Goal: Ask a question

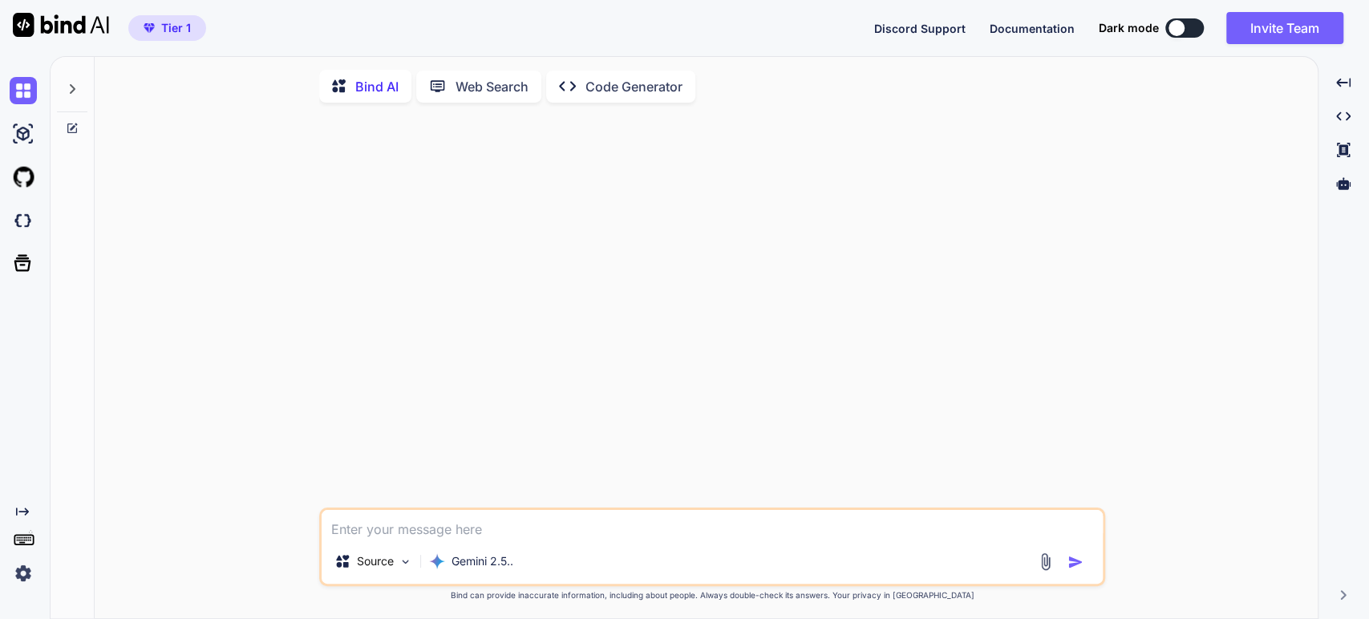
click at [67, 84] on icon at bounding box center [72, 89] width 13 height 13
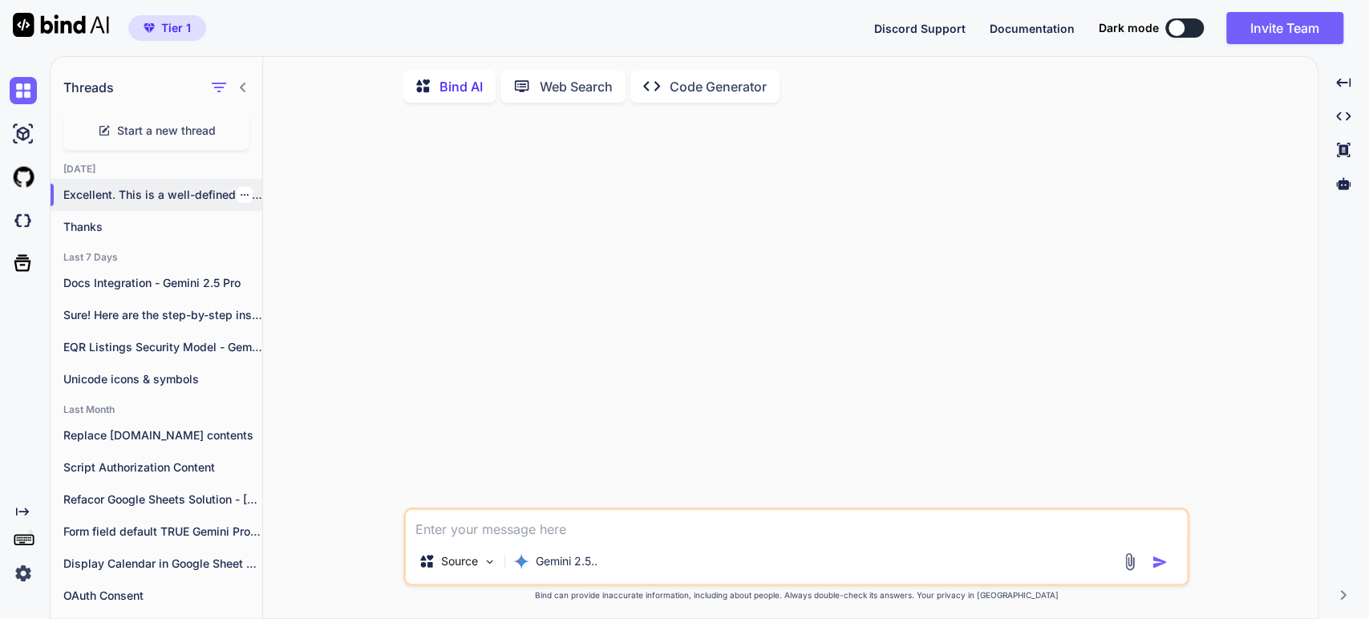
click at [115, 201] on p "Excellent. This is a well-defined and thoughtful..." at bounding box center [162, 195] width 199 height 16
click at [80, 220] on p "Thanks" at bounding box center [162, 227] width 199 height 16
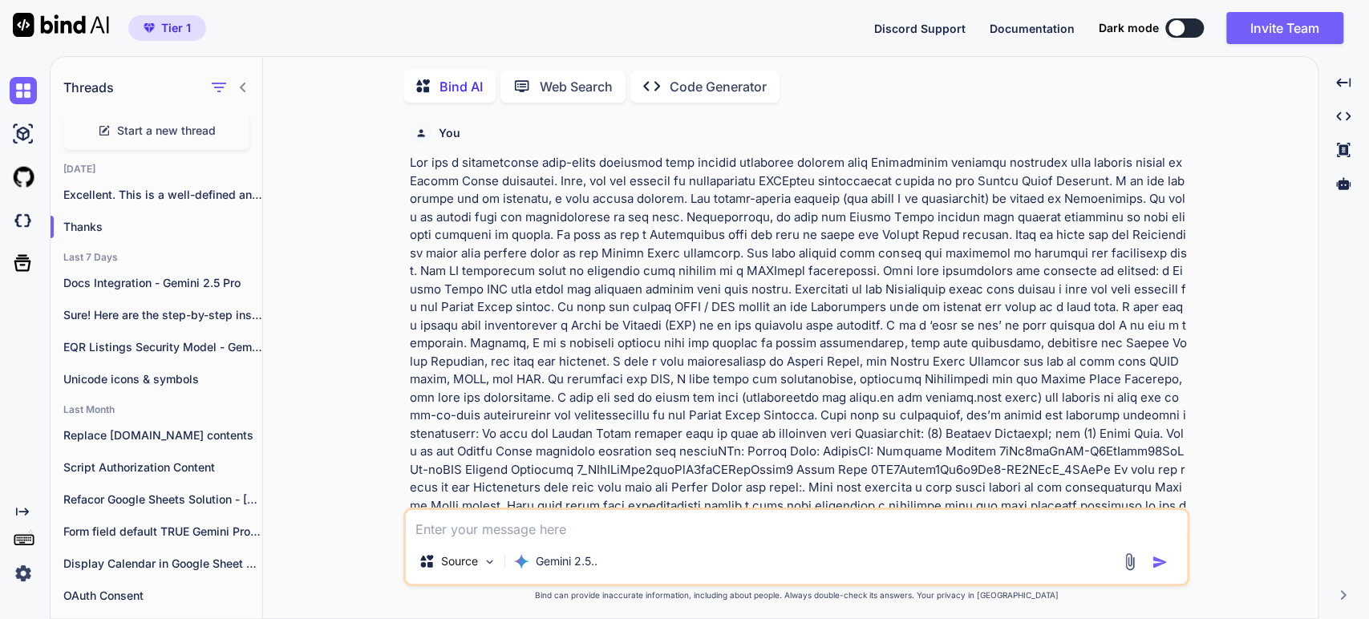
scroll to position [6, 0]
click at [832, 255] on p at bounding box center [798, 585] width 776 height 866
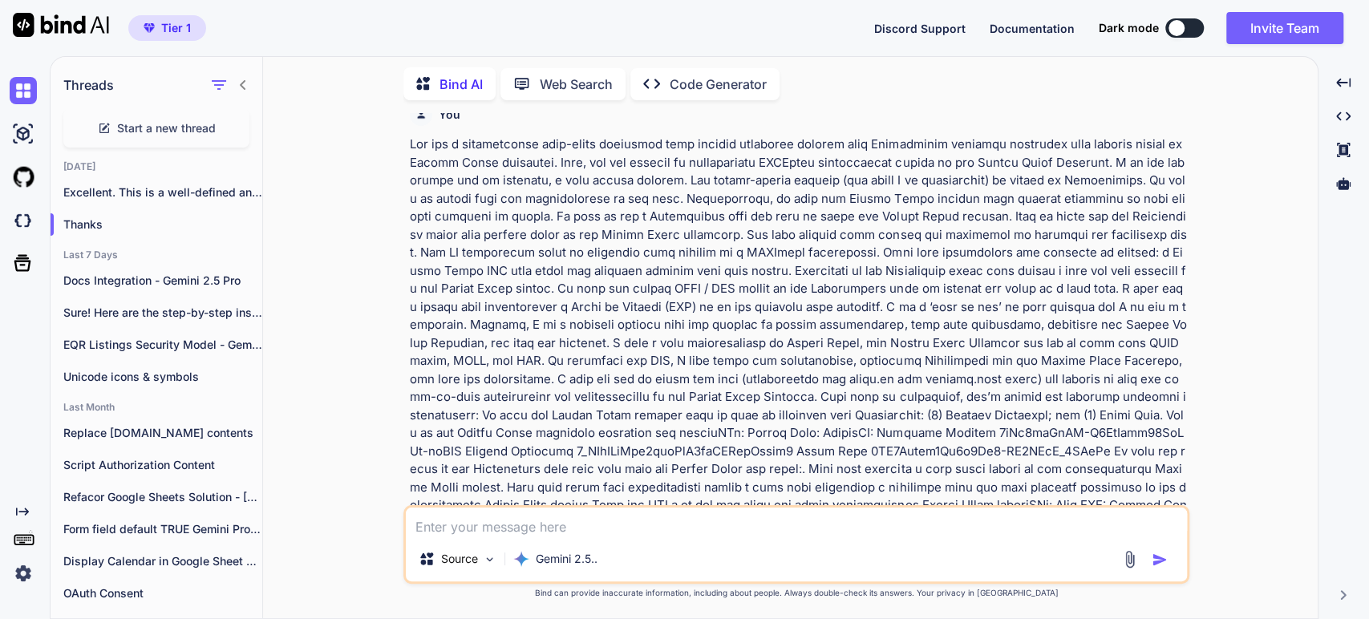
scroll to position [0, 0]
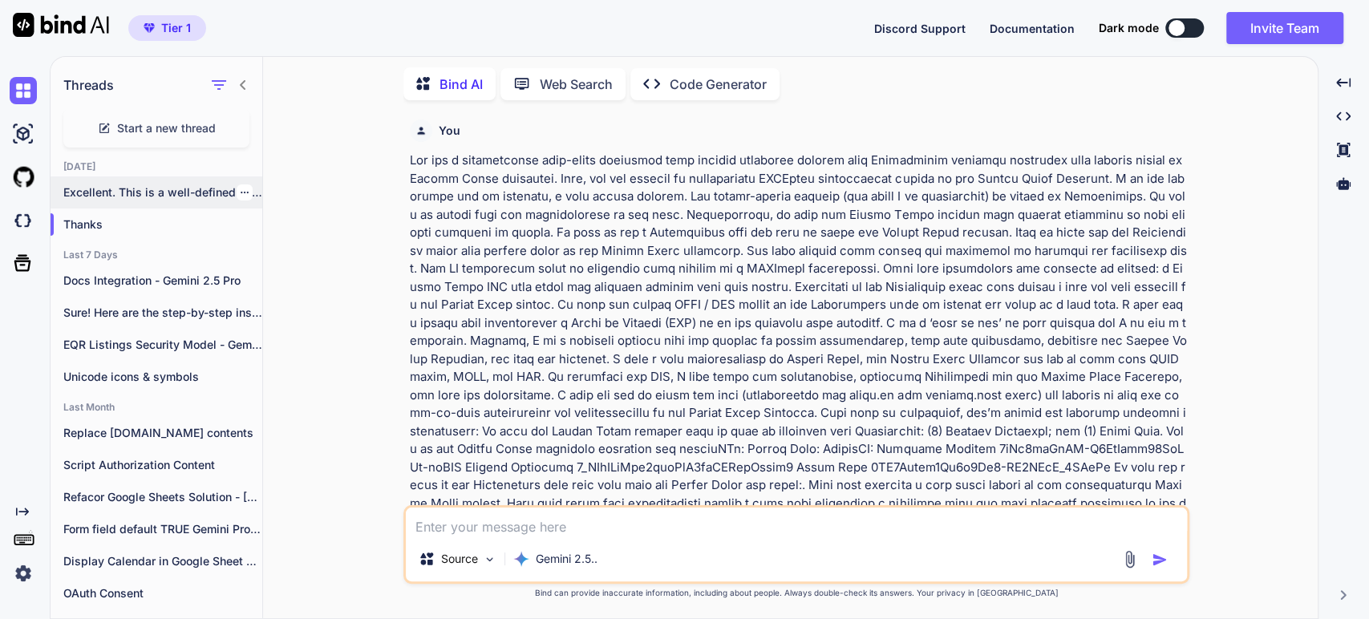
click at [148, 188] on p "Excellent. This is a well-defined and thoughtful..." at bounding box center [162, 192] width 199 height 16
type textarea "x"
click at [240, 193] on icon "button" at bounding box center [245, 193] width 10 height 10
click at [268, 219] on span "Rename and Save" at bounding box center [311, 221] width 95 height 16
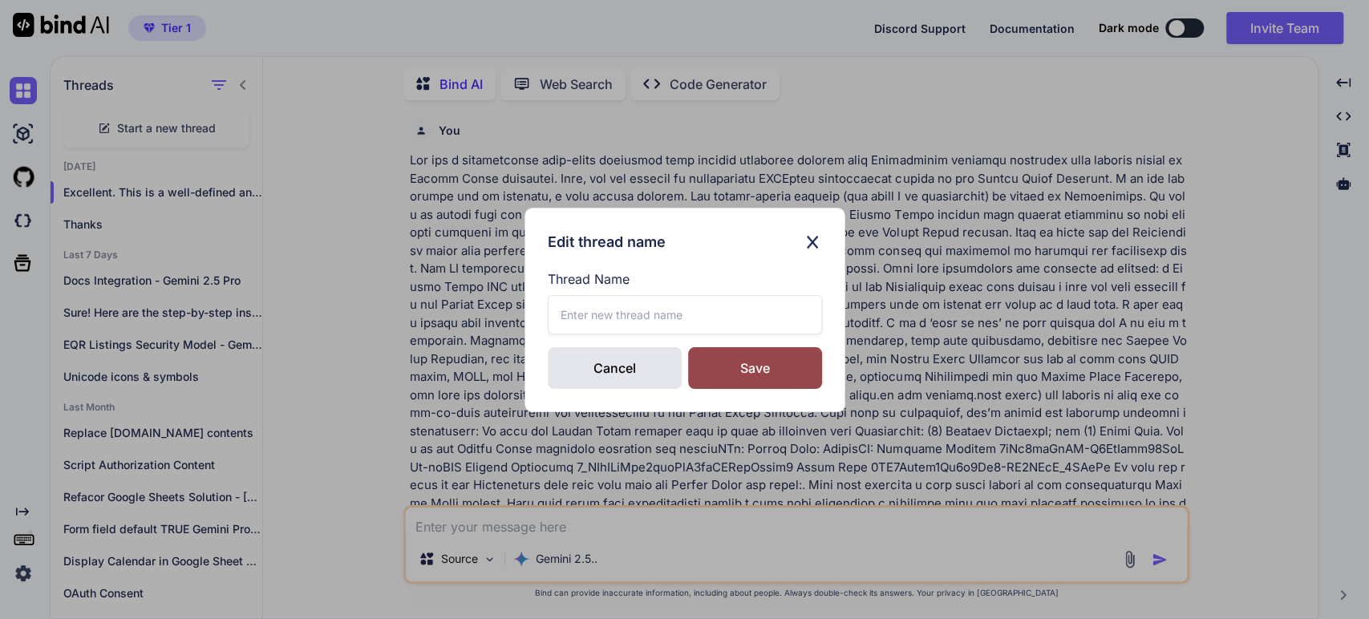
drag, startPoint x: 569, startPoint y: 313, endPoint x: 521, endPoint y: 457, distance: 152.4
click at [568, 313] on input "text" at bounding box center [685, 314] width 274 height 39
type input "JAMStack POC - Gemini 2.5 Pro"
click at [750, 359] on div "Save" at bounding box center [755, 368] width 134 height 42
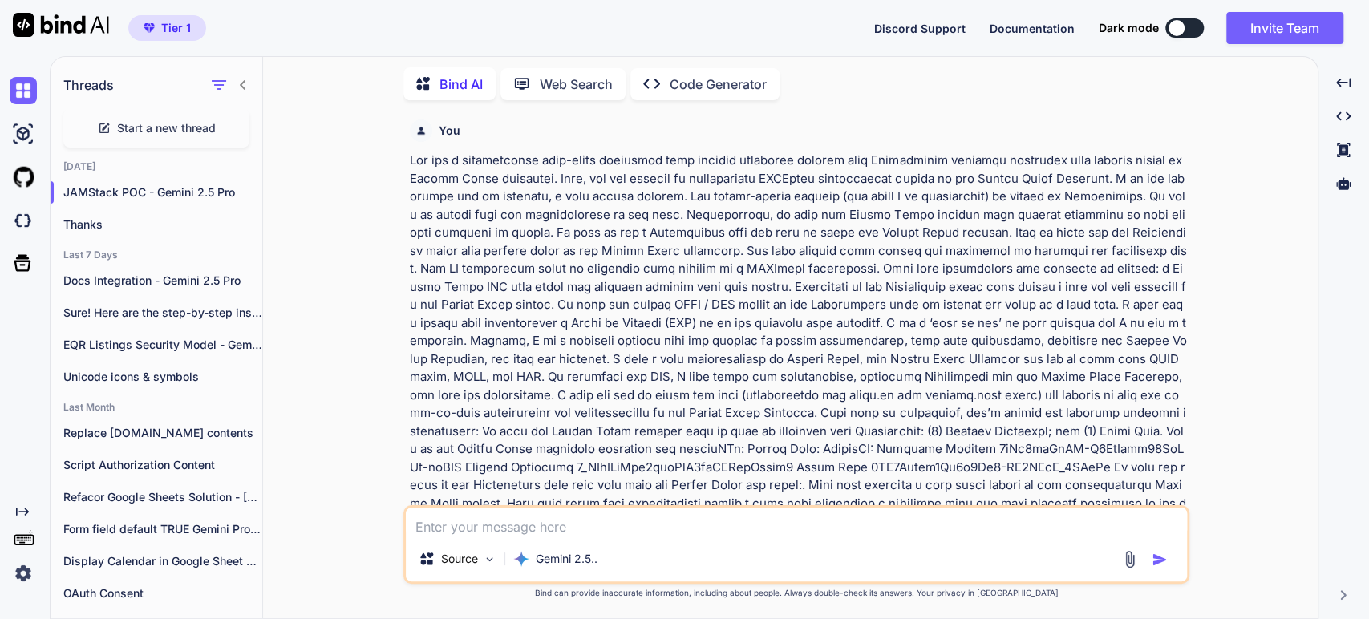
click at [132, 123] on span "Start a new thread" at bounding box center [166, 128] width 99 height 16
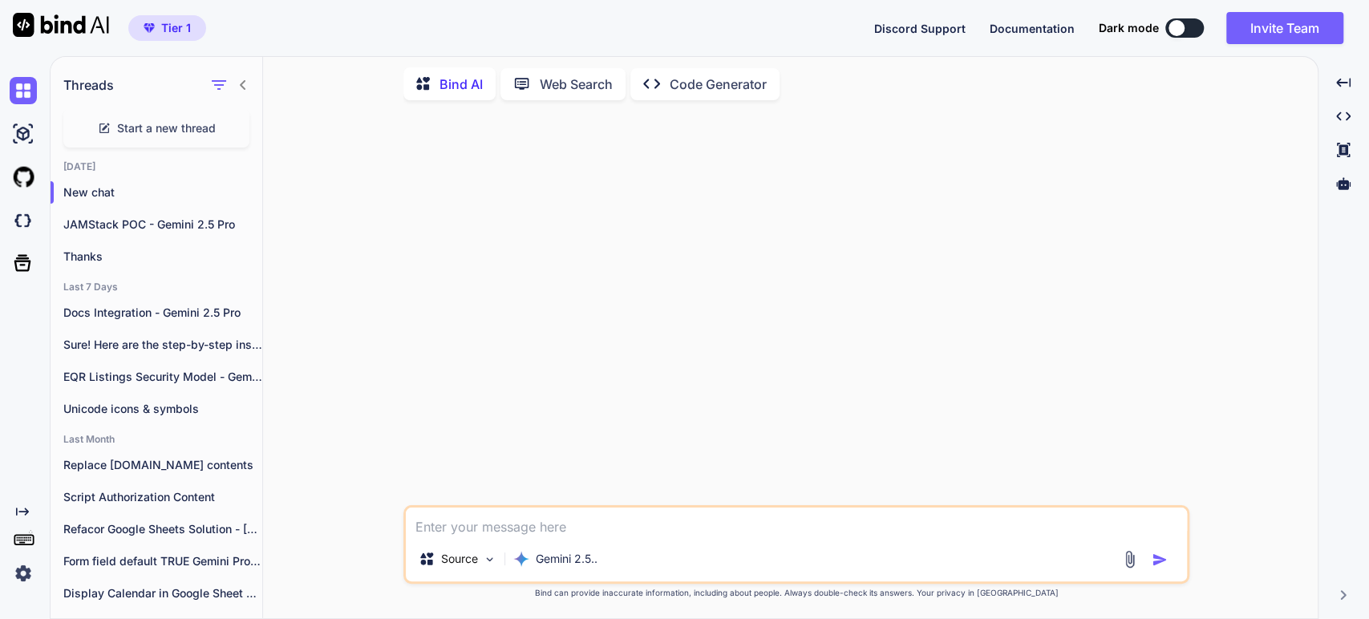
click at [432, 530] on textarea at bounding box center [796, 522] width 781 height 29
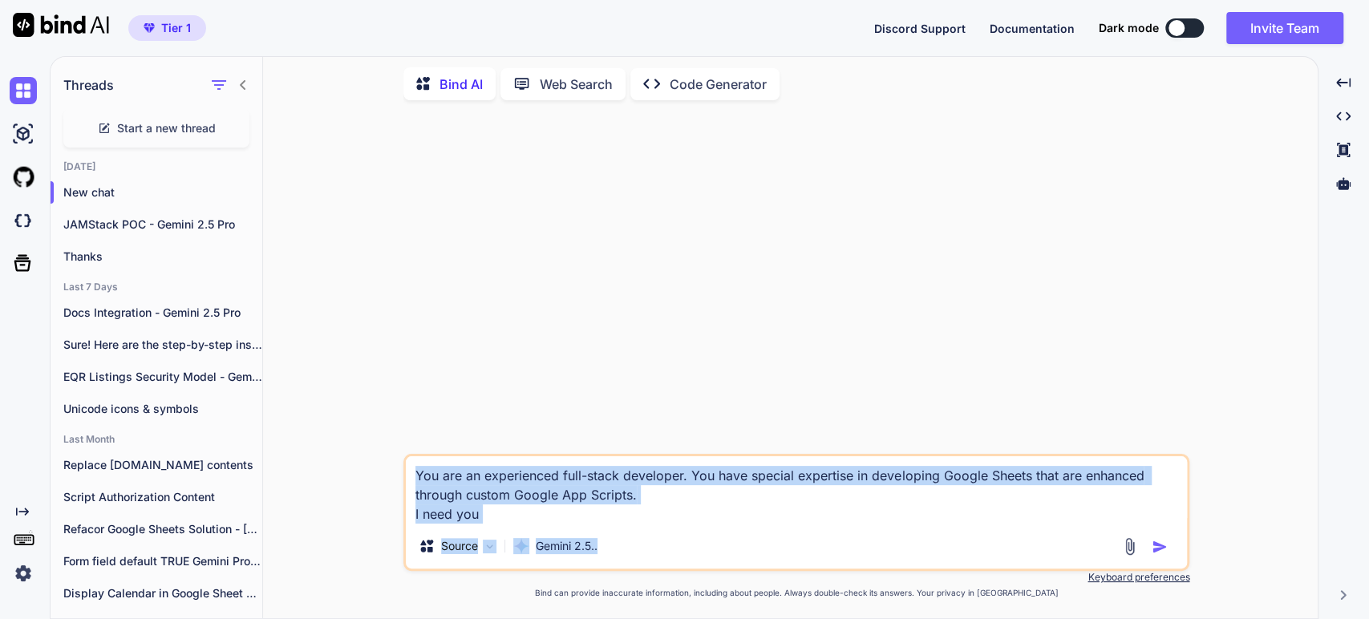
drag, startPoint x: 599, startPoint y: 528, endPoint x: 691, endPoint y: 478, distance: 104.1
click at [691, 478] on div "You are an experienced full-stack developer. You have special expertise in deve…" at bounding box center [796, 512] width 786 height 117
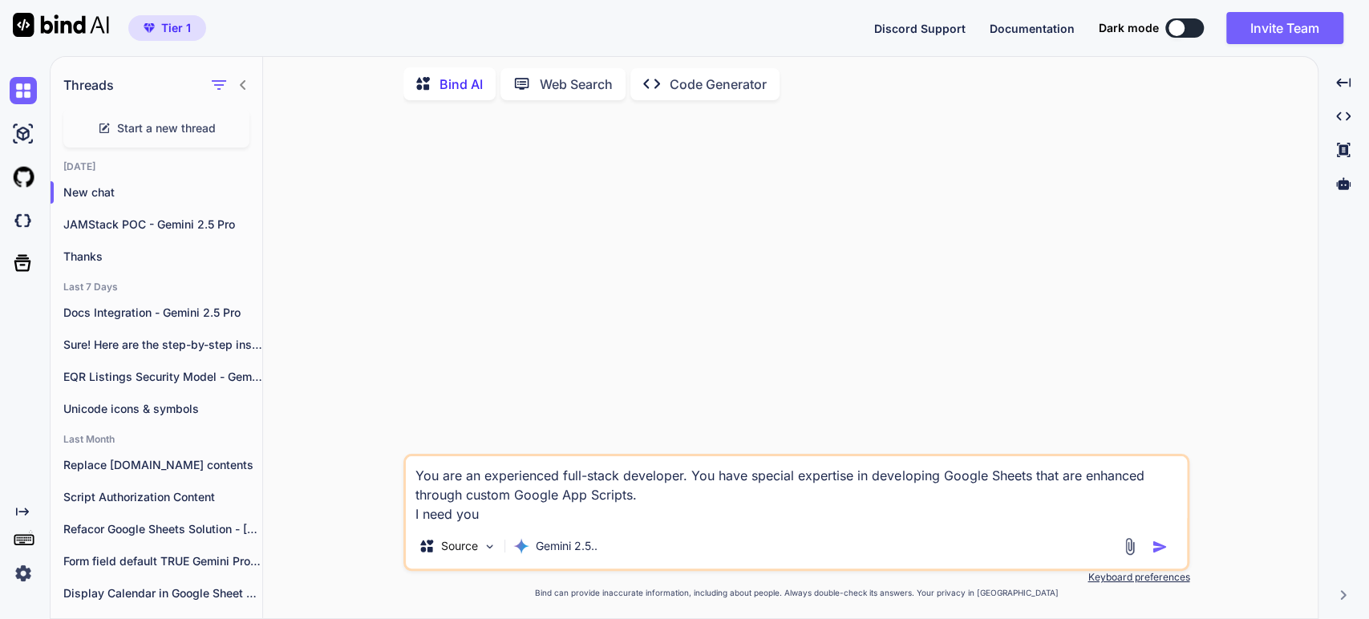
drag, startPoint x: 691, startPoint y: 478, endPoint x: 768, endPoint y: 594, distance: 139.0
click at [727, 526] on div "You are an experienced full-stack developer. You have special expertise in deve…" at bounding box center [796, 512] width 786 height 117
click at [533, 499] on textarea "You are an experienced full-stack developer. I need your assistance in finding …" at bounding box center [796, 489] width 781 height 67
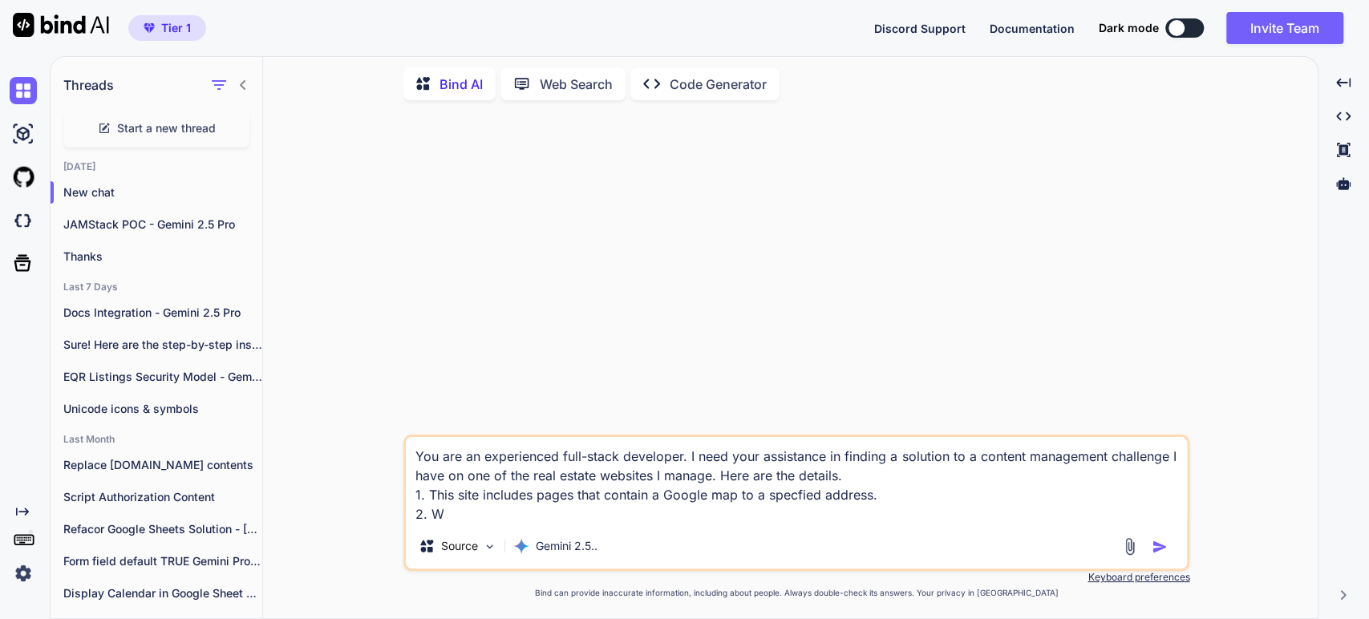
click at [533, 480] on textarea "You are an experienced full-stack developer. I need your assistance in finding …" at bounding box center [796, 480] width 781 height 87
click at [485, 515] on textarea "You are an experienced full-stack developer. I need your assistance in finding …" at bounding box center [796, 480] width 781 height 87
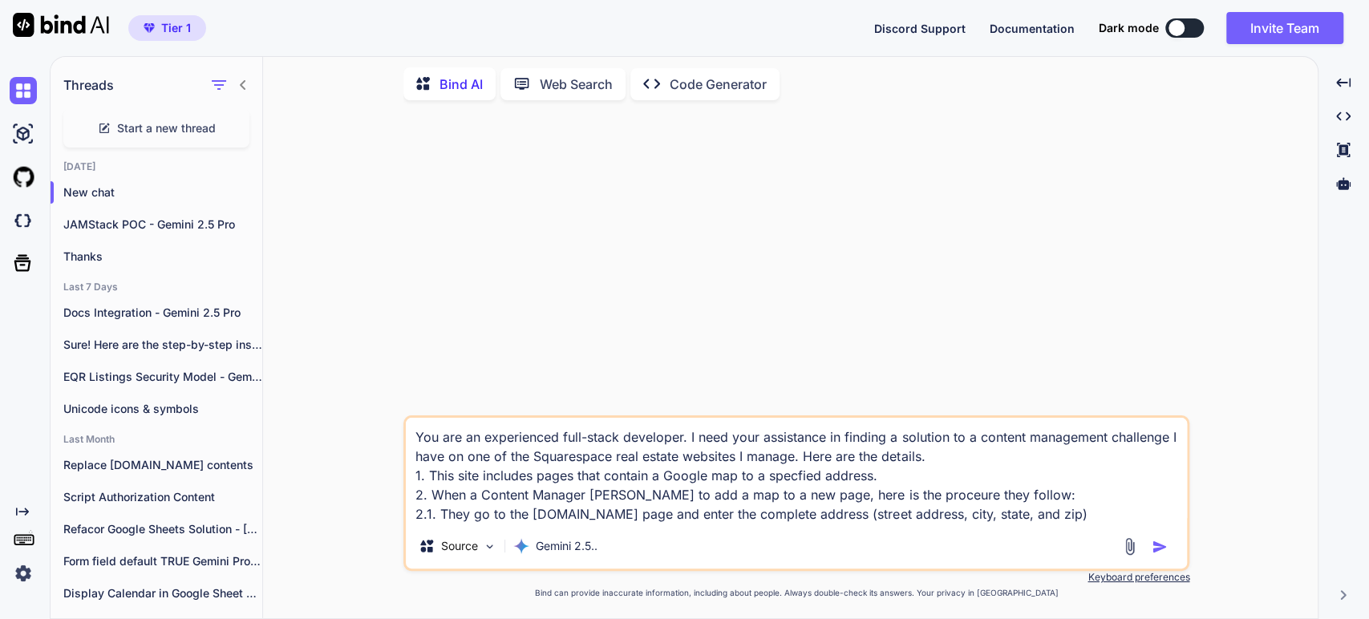
click at [614, 497] on textarea "You are an experienced full-stack developer. I need your assistance in finding …" at bounding box center [796, 471] width 781 height 106
drag, startPoint x: 1090, startPoint y: 513, endPoint x: 338, endPoint y: 517, distance: 752.4
click at [338, 517] on div "You are an experienced full-stack developer. I need your assistance in finding …" at bounding box center [797, 365] width 1042 height 505
paste textarea "Visit [URL][DOMAIN_NAME]. Enter the listing address into the Google Map search …"
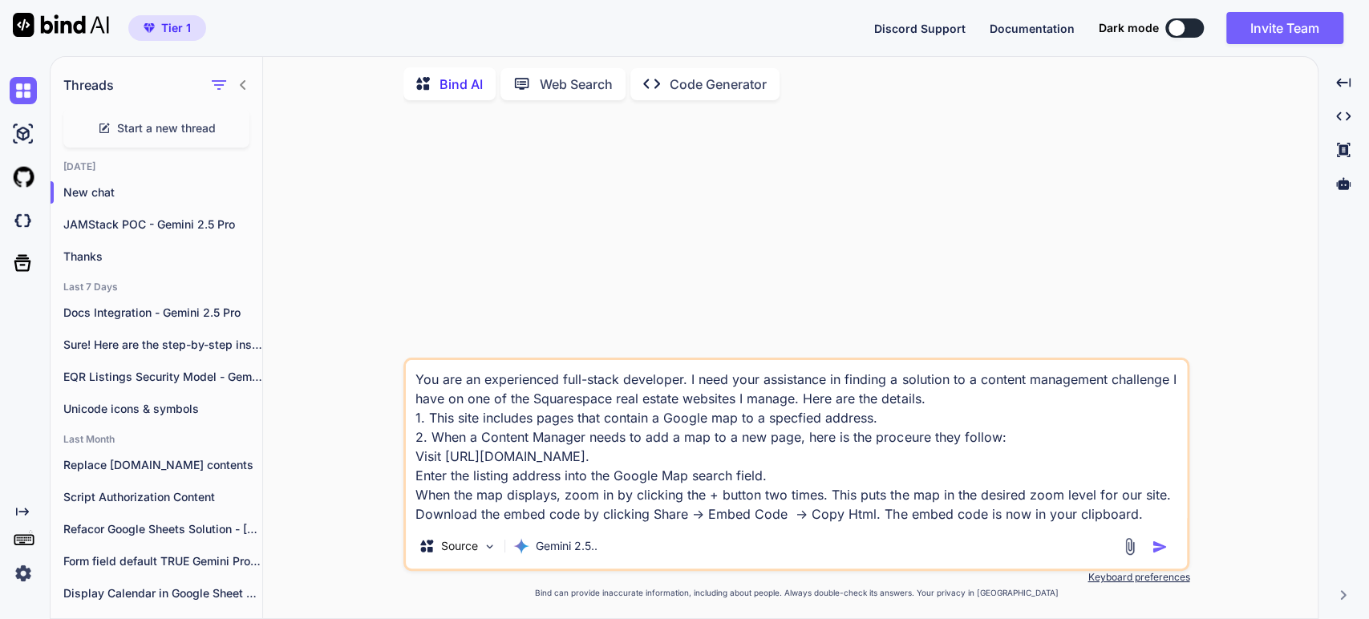
click at [417, 460] on textarea "You are an experienced full-stack developer. I need your assistance in finding …" at bounding box center [796, 442] width 781 height 164
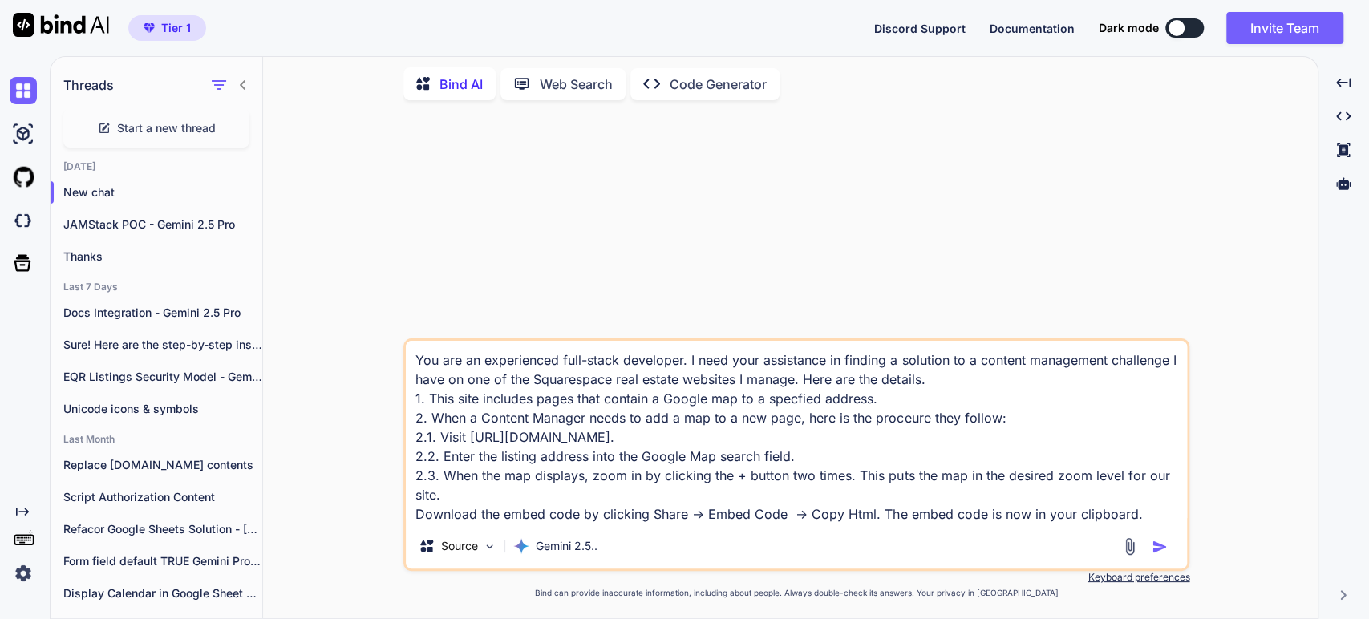
click at [412, 517] on textarea "You are an experienced full-stack developer. I need your assistance in finding …" at bounding box center [796, 432] width 781 height 183
click at [1073, 512] on textarea "You are an experienced full-stack developer. I need your assistance in finding …" at bounding box center [796, 432] width 781 height 183
drag, startPoint x: 1167, startPoint y: 512, endPoint x: 905, endPoint y: 526, distance: 262.7
click at [905, 526] on div "You are an experienced full-stack developer. I need your assistance in finding …" at bounding box center [796, 454] width 786 height 233
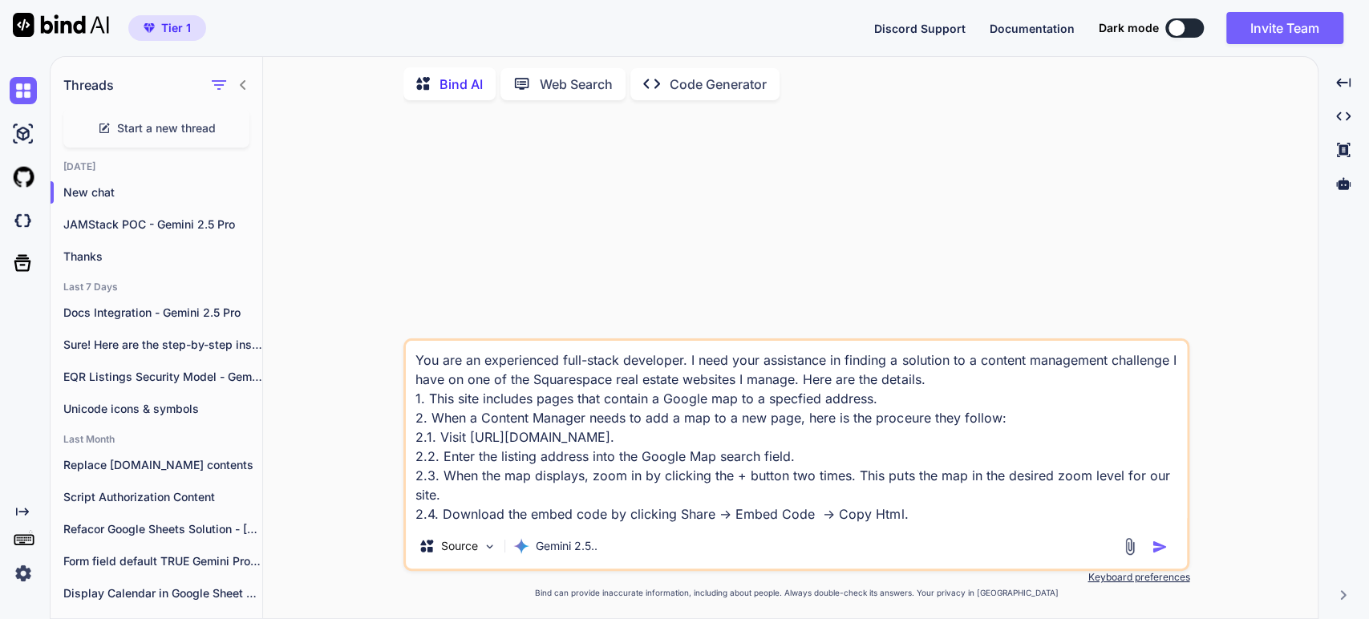
click at [492, 470] on textarea "You are an experienced full-stack developer. I need your assistance in finding …" at bounding box center [796, 432] width 781 height 183
type textarea "You are an experienced full-stack developer. I need your assistance in finding …"
